Goal: Transaction & Acquisition: Purchase product/service

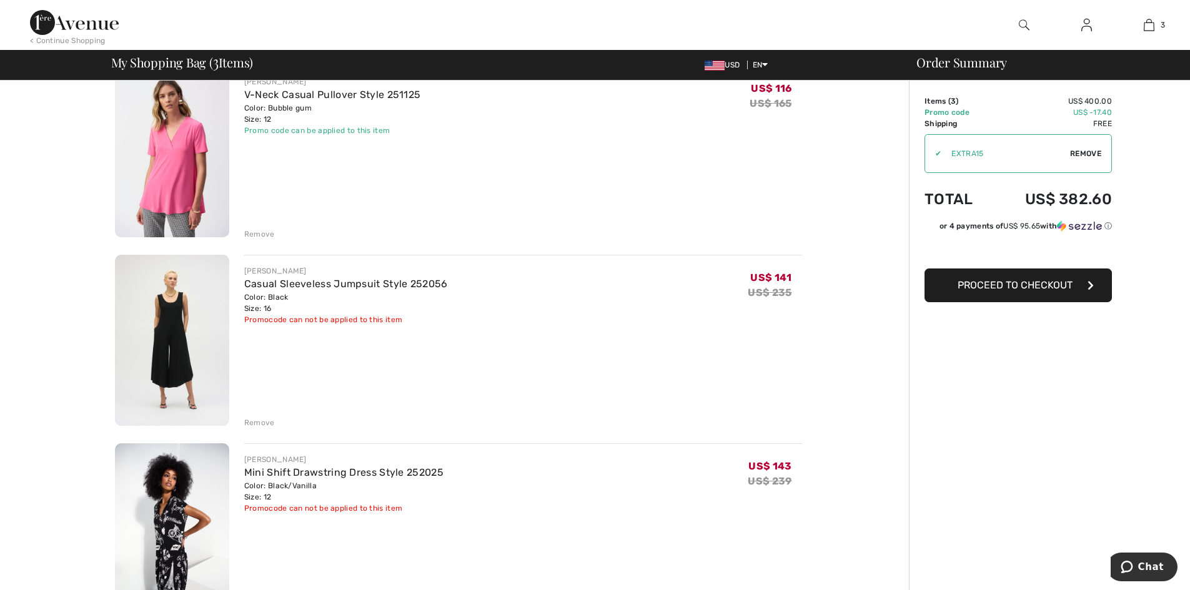
scroll to position [187, 0]
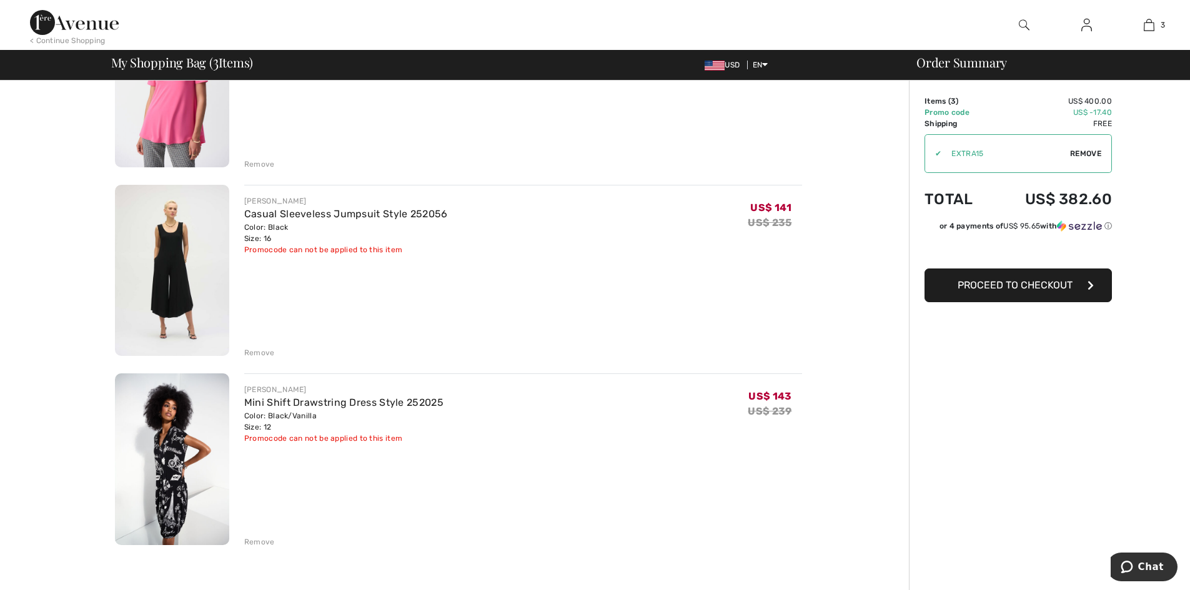
click at [264, 348] on div "Remove" at bounding box center [259, 352] width 31 height 11
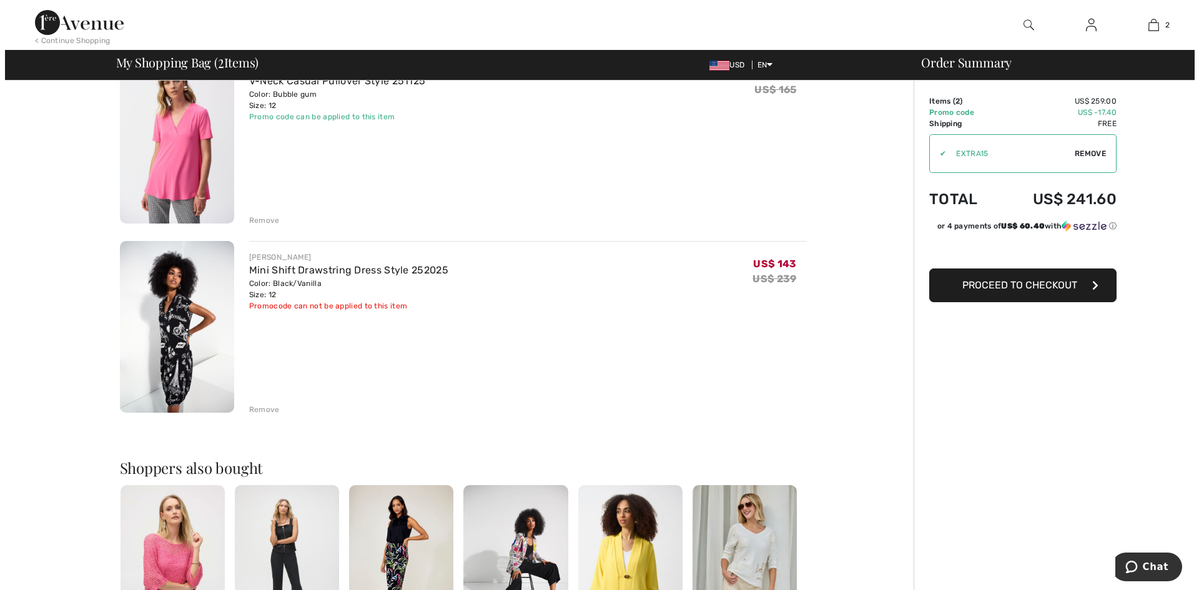
scroll to position [0, 0]
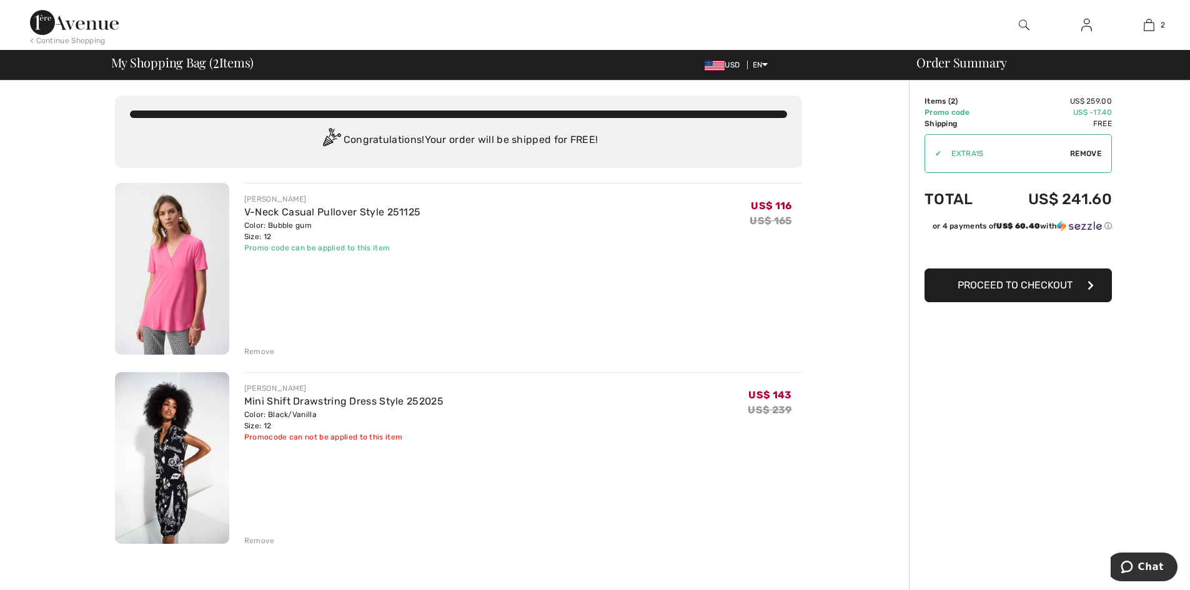
click at [1019, 24] on img at bounding box center [1024, 24] width 11 height 15
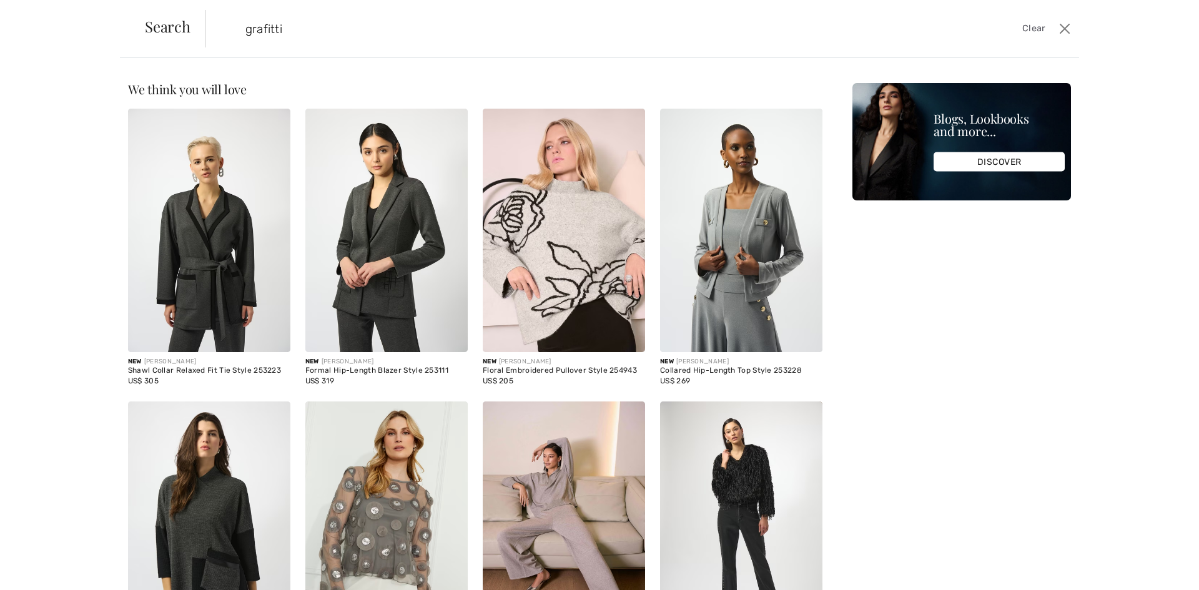
type input "grafitti"
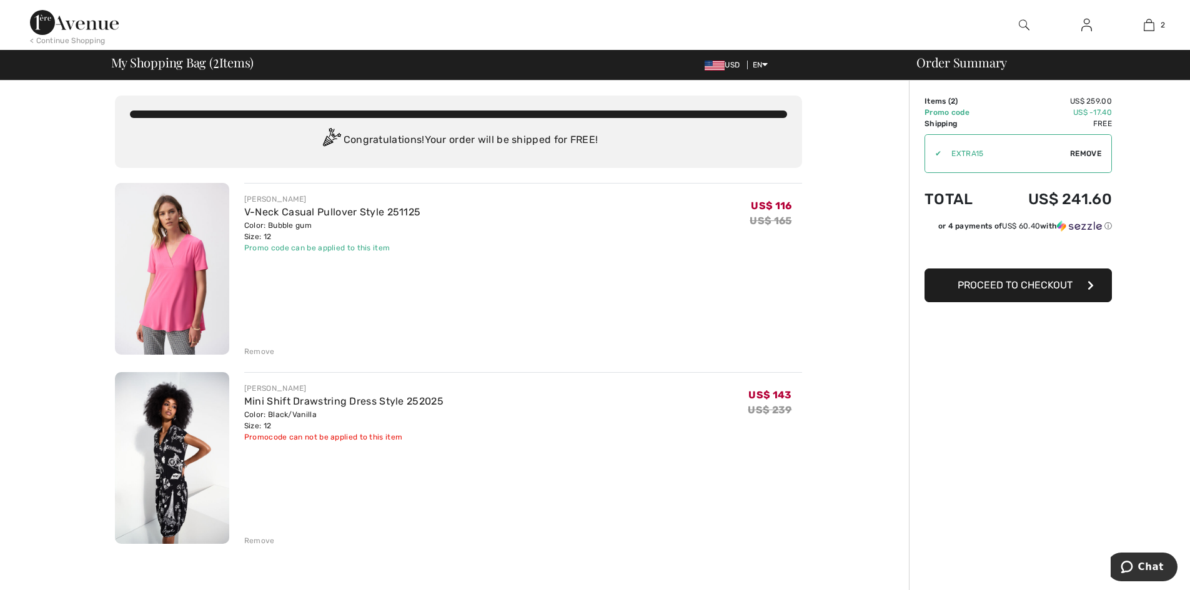
click at [250, 540] on div "Remove" at bounding box center [259, 540] width 31 height 11
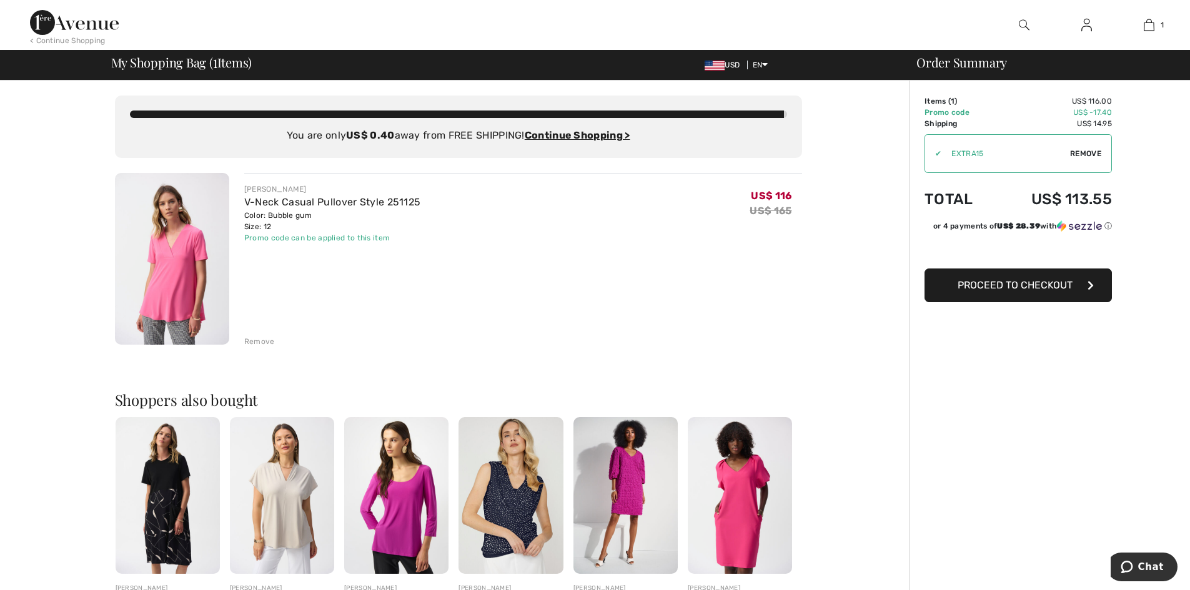
click at [1027, 289] on span "Proceed to Checkout" at bounding box center [1015, 285] width 115 height 12
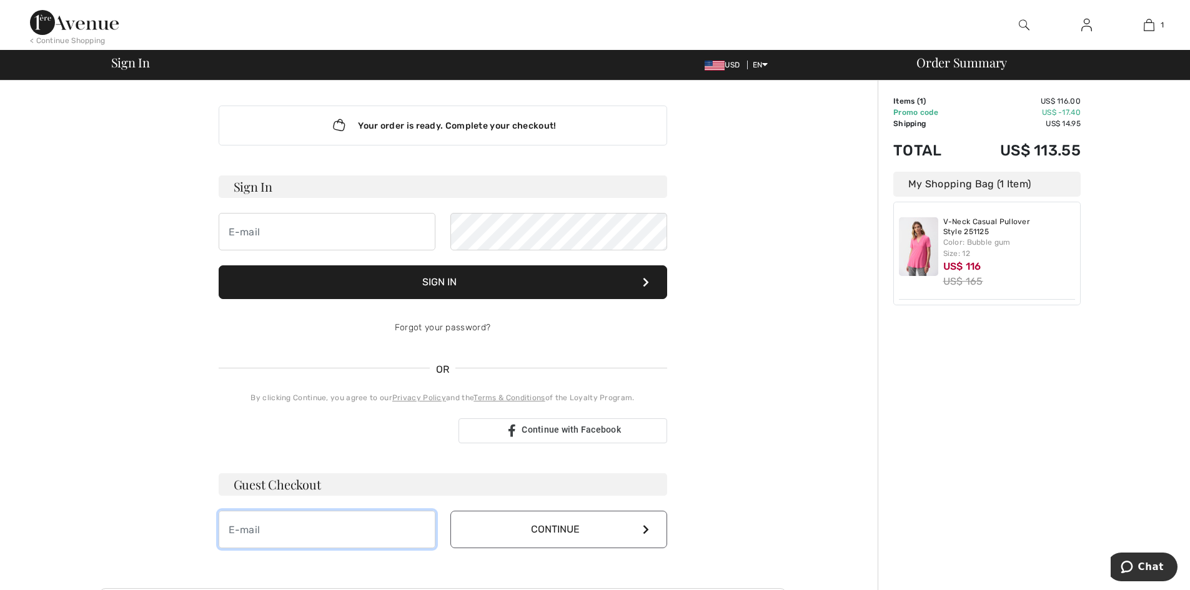
click at [262, 535] on input "email" at bounding box center [327, 529] width 217 height 37
type input "[EMAIL_ADDRESS][DOMAIN_NAME]"
click at [576, 532] on button "Continue" at bounding box center [558, 529] width 217 height 37
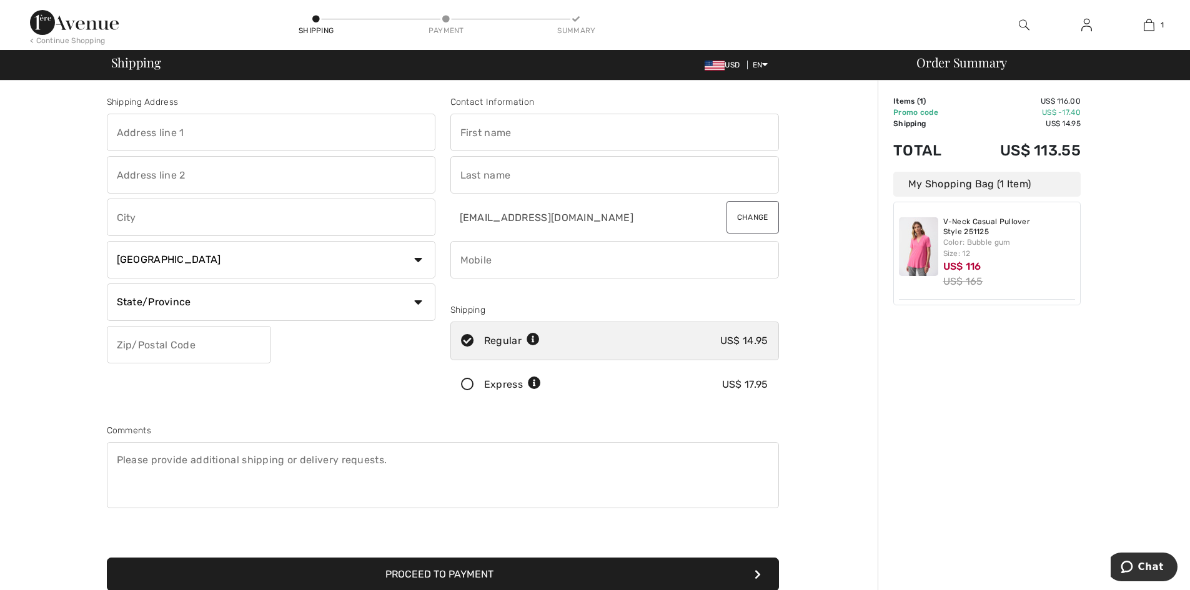
click at [244, 146] on input "text" at bounding box center [271, 132] width 329 height 37
type input "15823 Open Sky Way"
type input "Colorado Springs"
select select "US"
select select "CO"
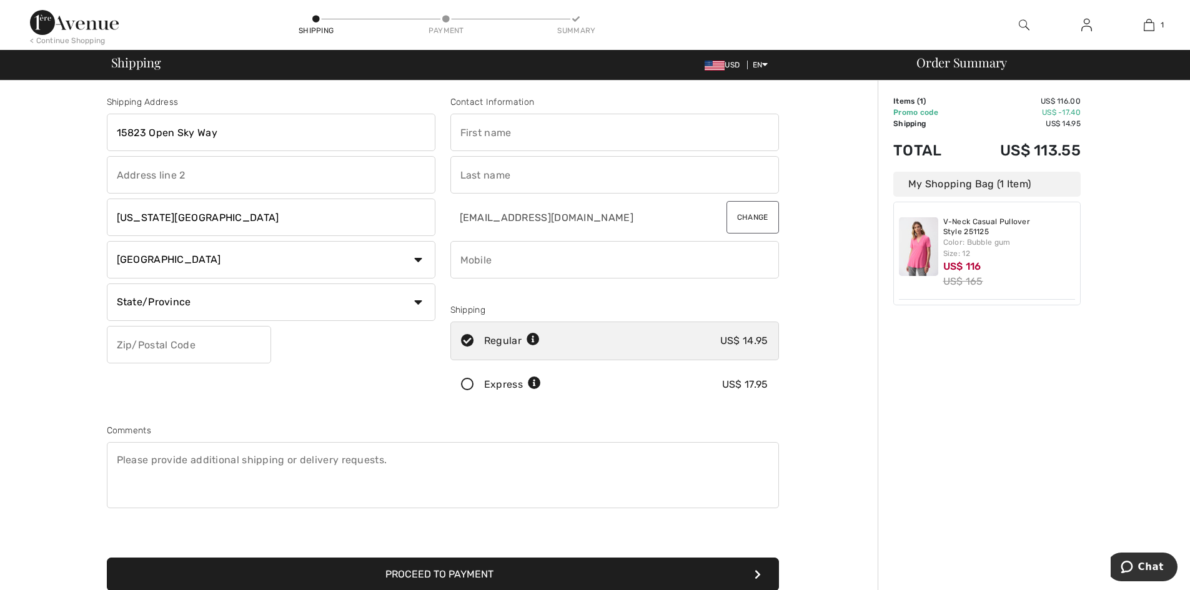
type input "80908"
type input "Mark"
type input "[PERSON_NAME]"
type input "7194886992"
drag, startPoint x: 495, startPoint y: 147, endPoint x: 369, endPoint y: 152, distance: 126.3
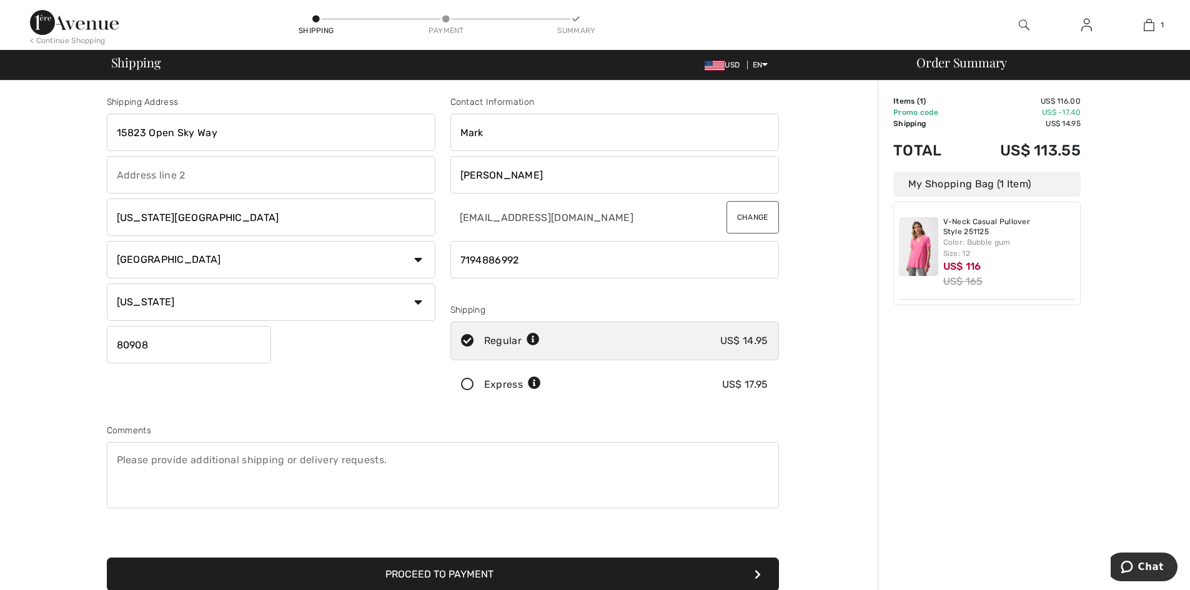
click at [369, 152] on div "Shipping Address 15823 Open Sky Way Colorado Springs Country Canada United Stat…" at bounding box center [442, 336] width 687 height 541
type input "Mai"
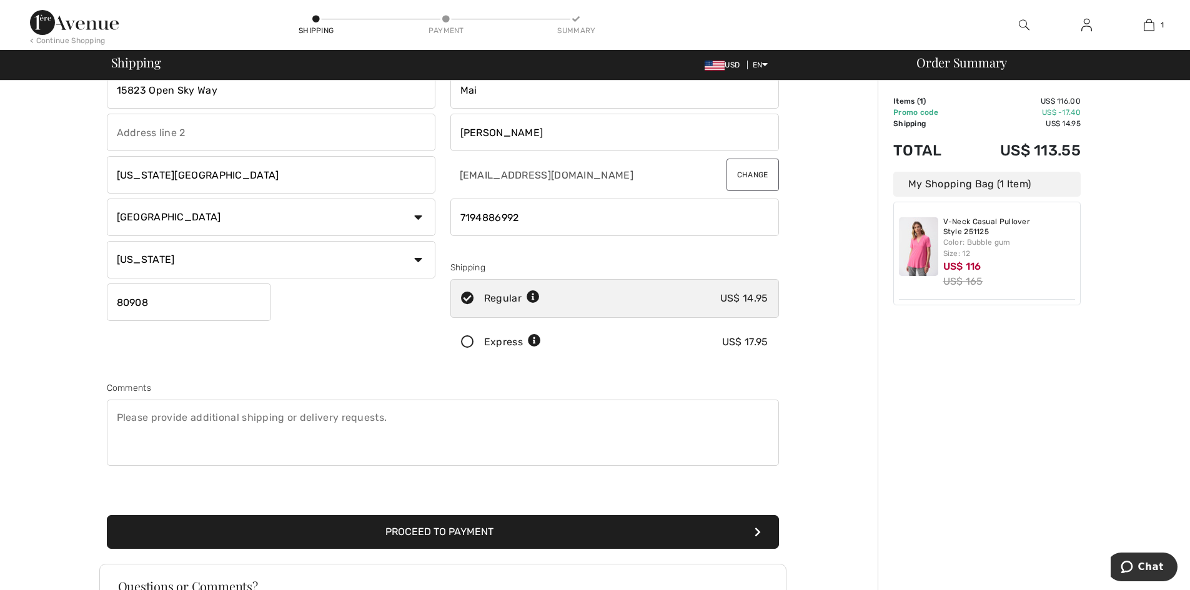
scroll to position [125, 0]
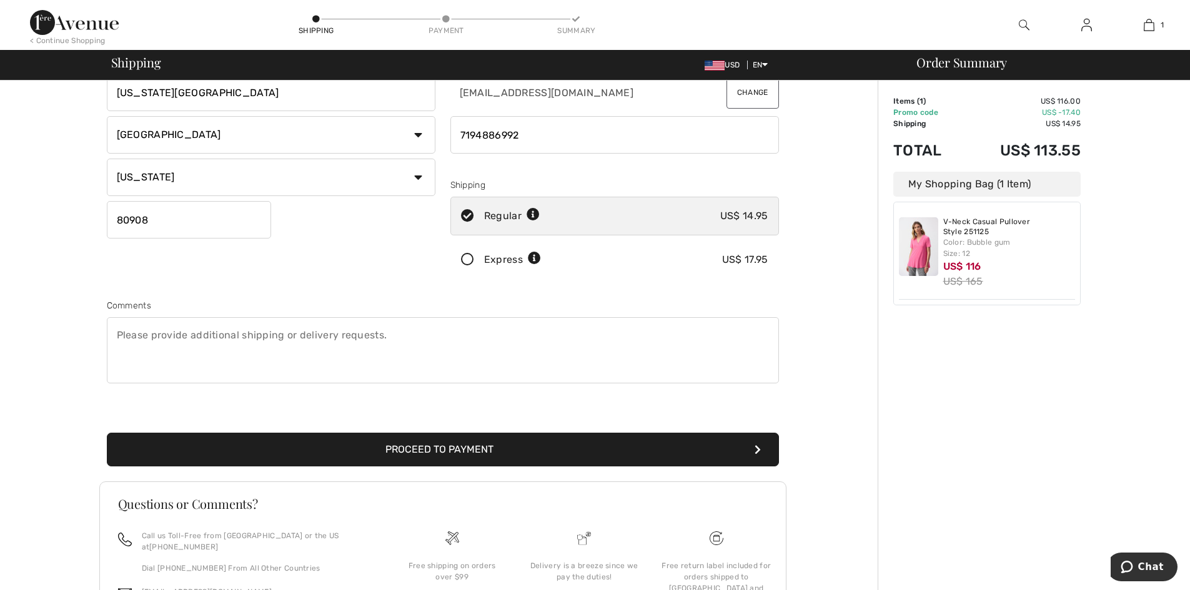
click at [525, 447] on button "Proceed to Payment" at bounding box center [443, 450] width 672 height 34
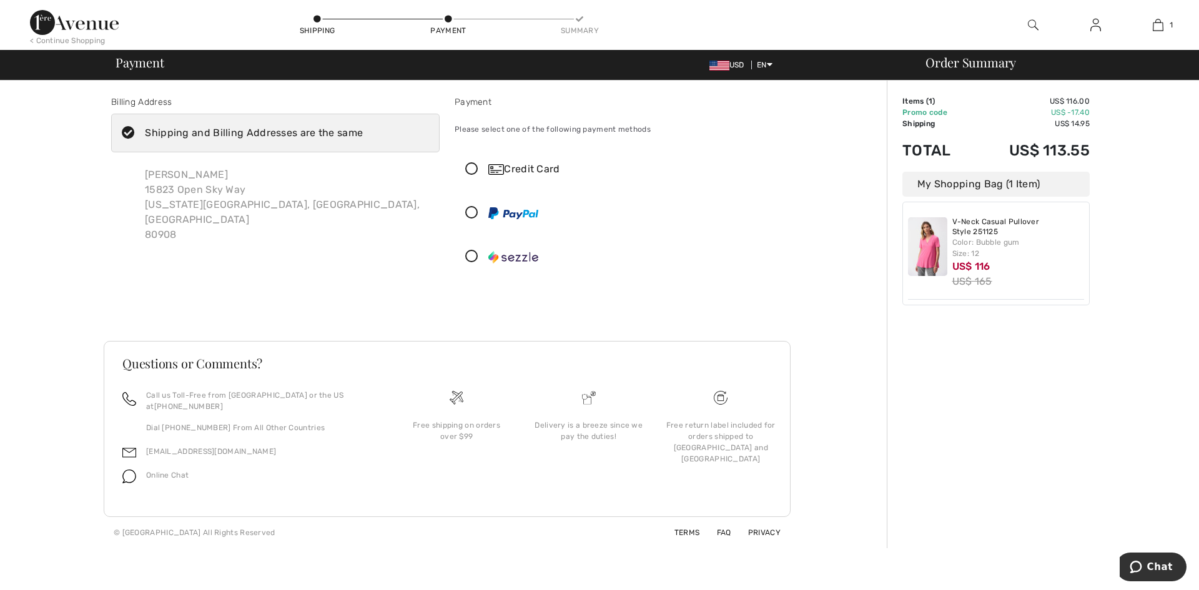
click at [469, 167] on icon at bounding box center [471, 169] width 33 height 13
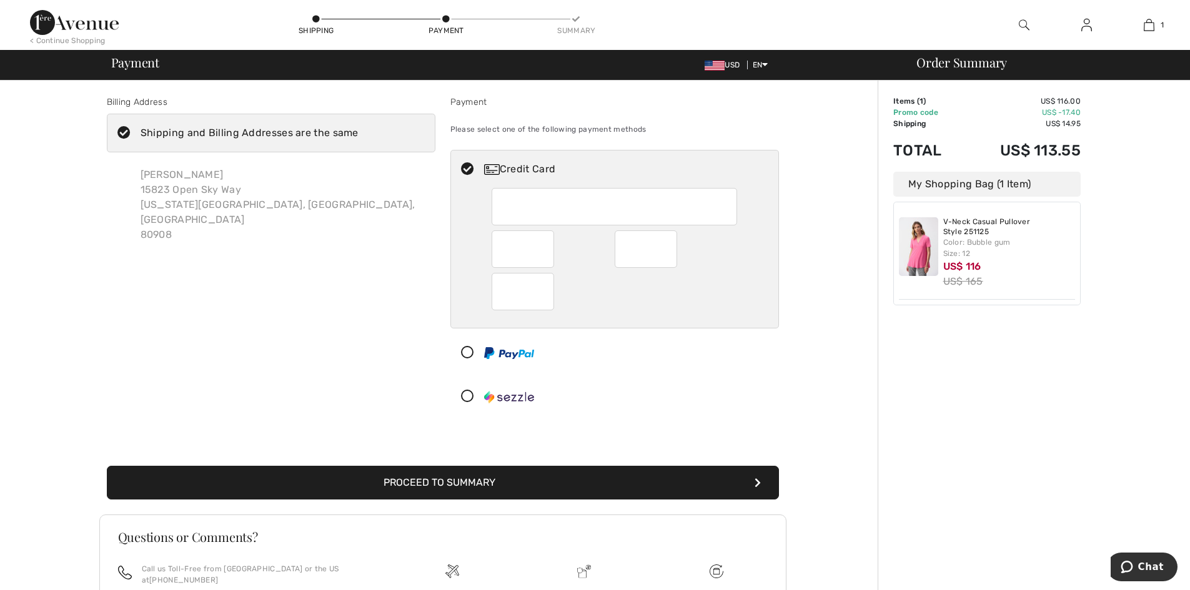
click at [483, 486] on button "Proceed to Summary" at bounding box center [443, 483] width 672 height 34
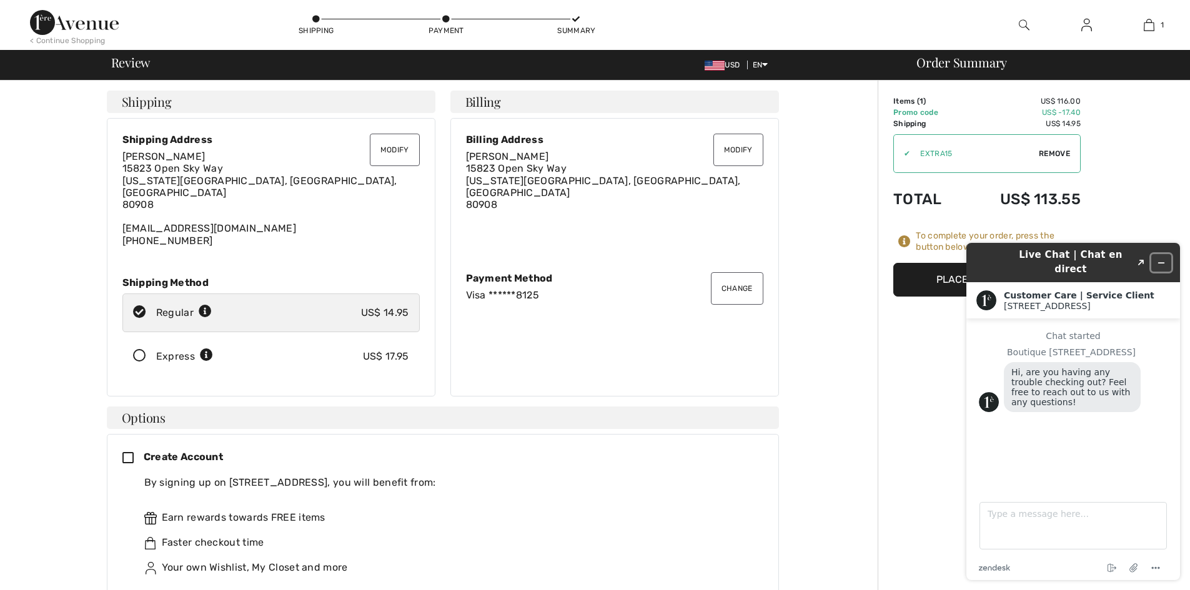
click at [1163, 259] on icon "Minimize widget" at bounding box center [1161, 263] width 9 height 9
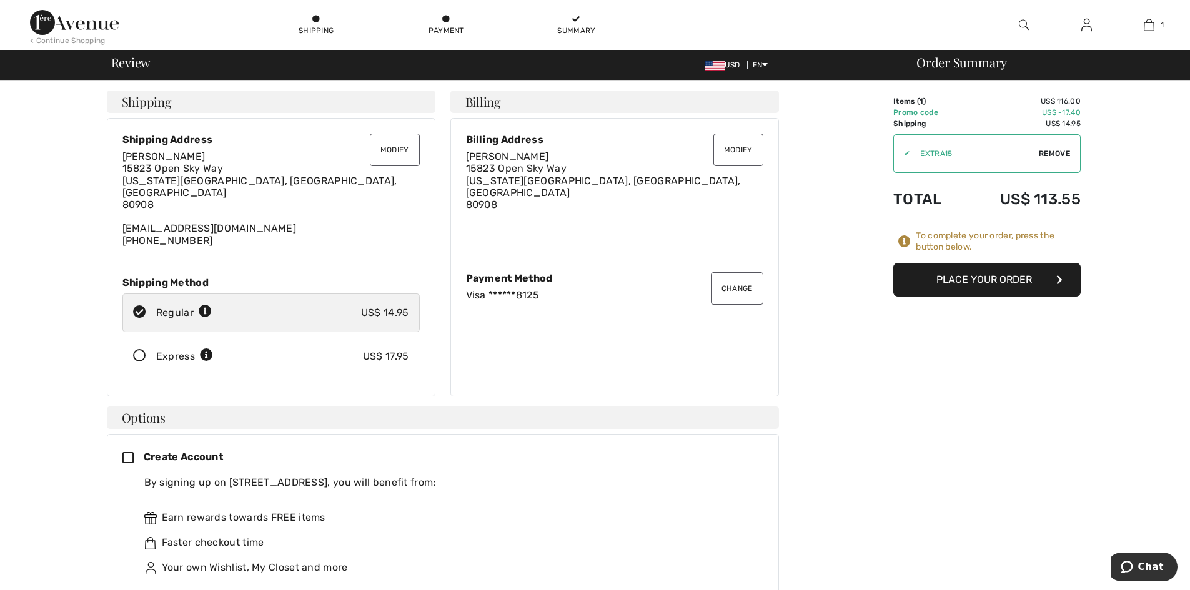
click at [952, 277] on button "Place Your Order" at bounding box center [986, 280] width 187 height 34
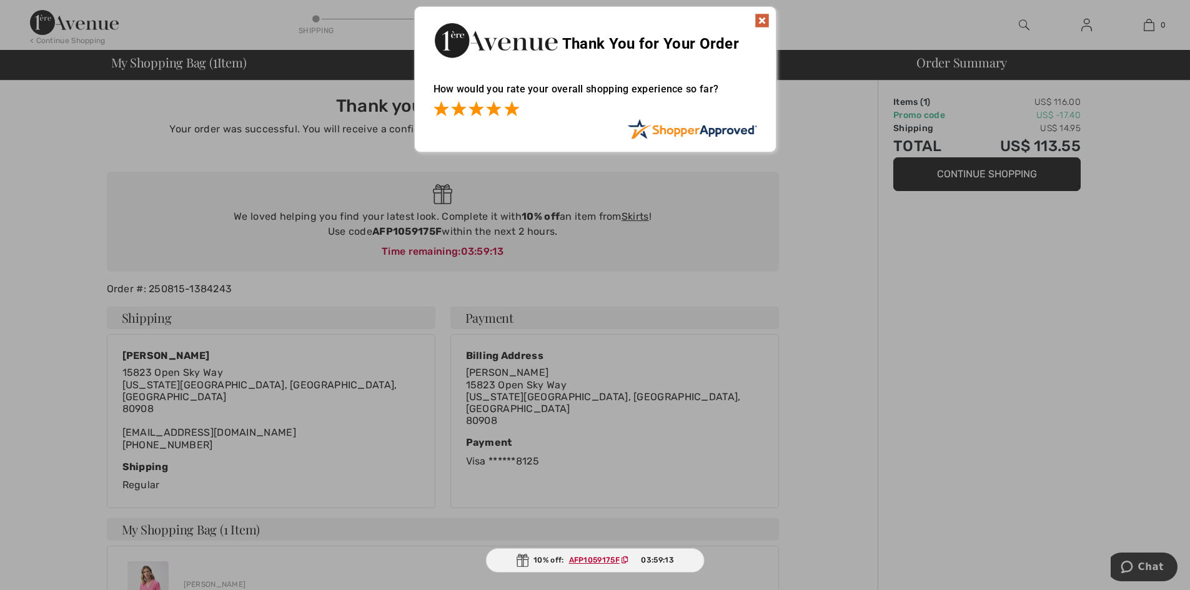
click at [513, 109] on span at bounding box center [511, 108] width 15 height 15
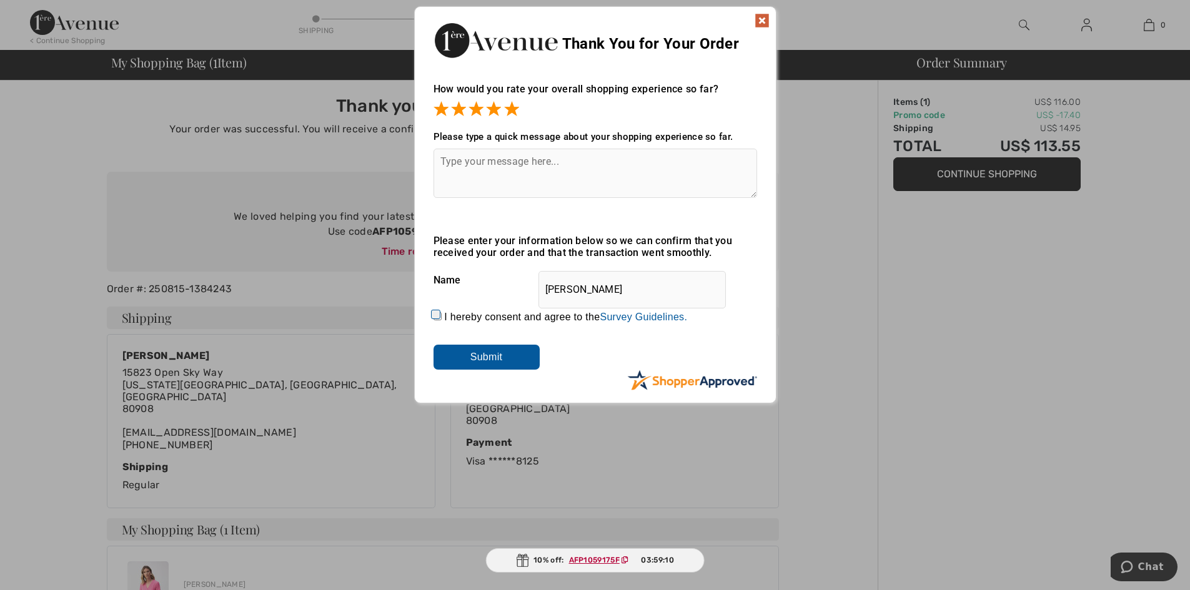
click at [760, 22] on img at bounding box center [762, 20] width 15 height 15
